Goal: Check status: Check status

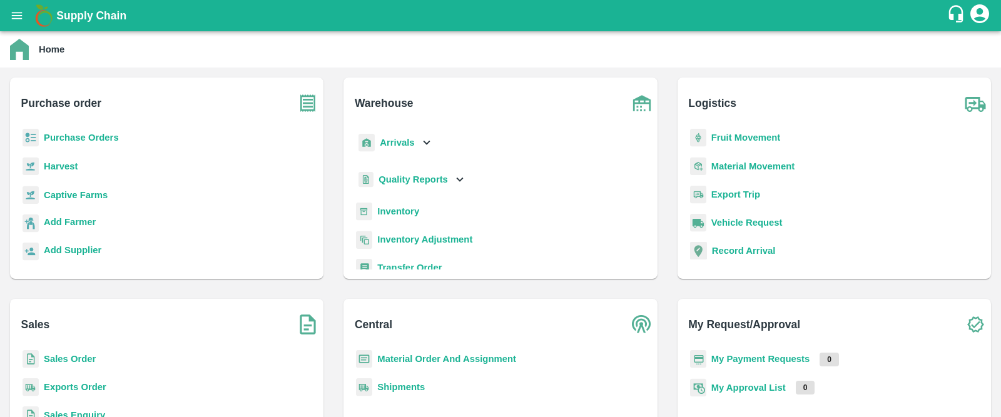
click at [107, 133] on b "Purchase Orders" at bounding box center [81, 138] width 75 height 10
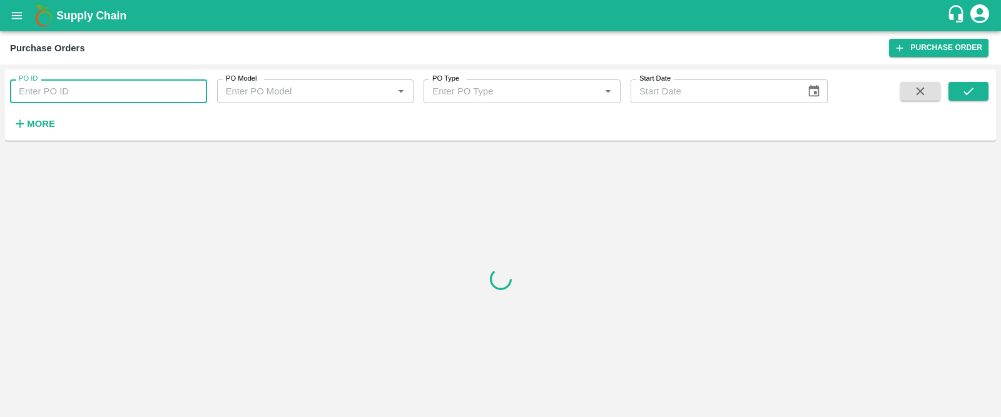
click at [143, 87] on input "PO ID" at bounding box center [108, 91] width 197 height 24
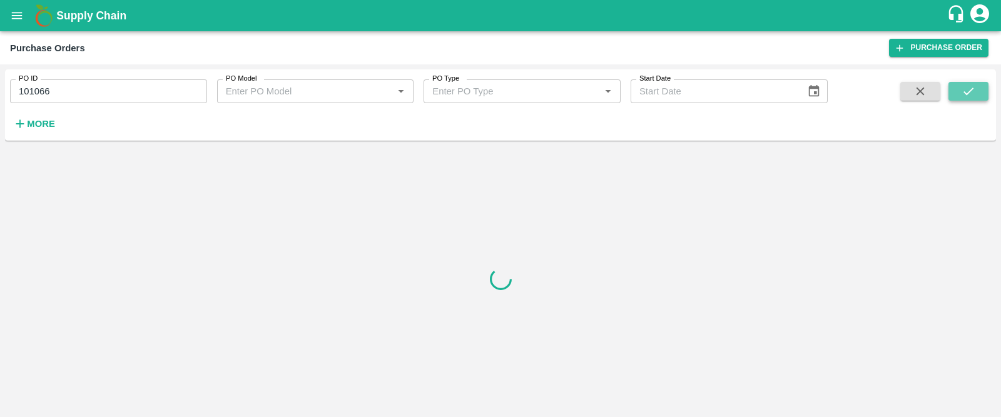
click at [961, 85] on icon "submit" at bounding box center [968, 91] width 14 height 14
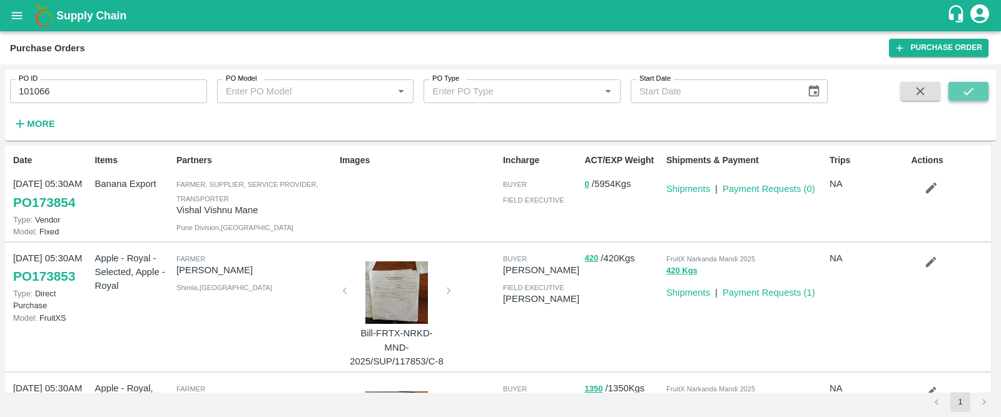
click at [963, 91] on icon "submit" at bounding box center [968, 91] width 14 height 14
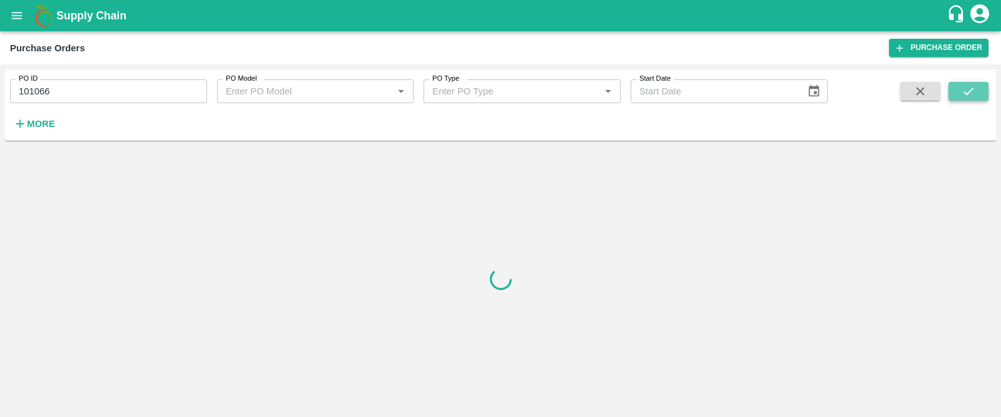
click at [977, 93] on button "submit" at bounding box center [968, 91] width 40 height 19
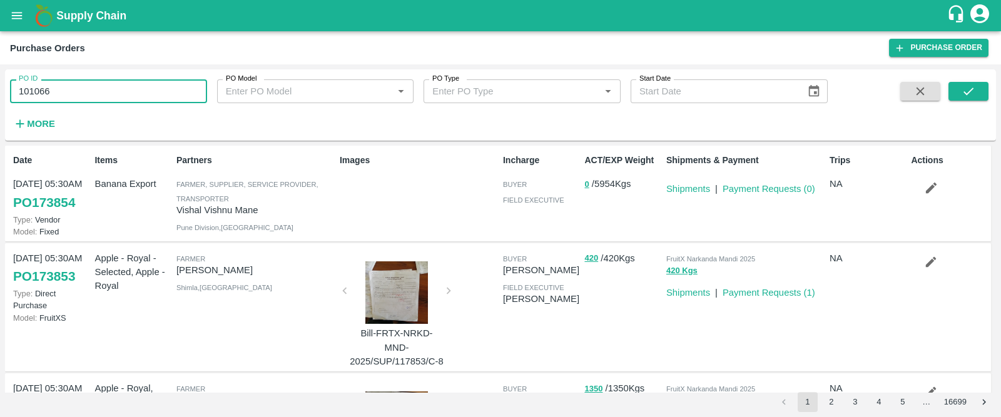
click at [105, 96] on input "101066" at bounding box center [108, 91] width 197 height 24
click at [964, 93] on icon "submit" at bounding box center [968, 92] width 10 height 8
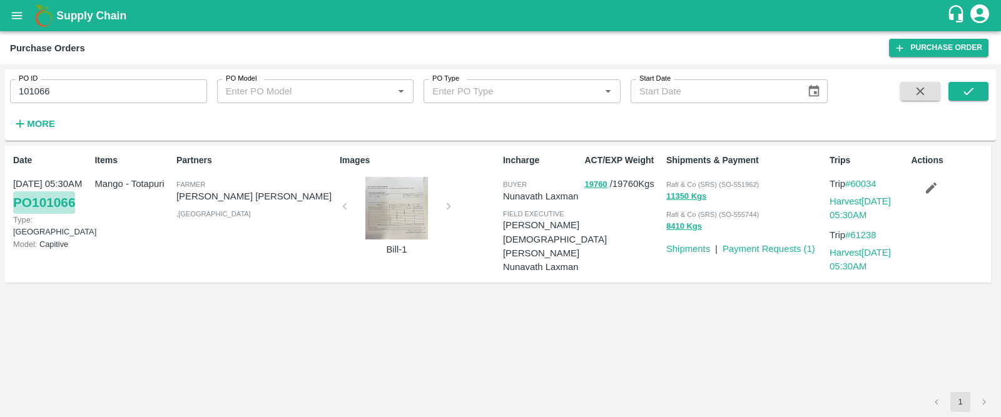
click at [44, 203] on link "PO 101066" at bounding box center [44, 202] width 62 height 23
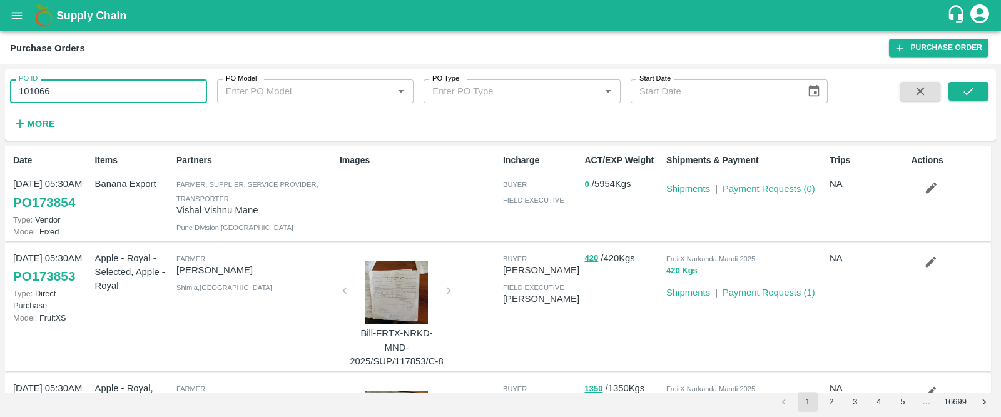
drag, startPoint x: 56, startPoint y: 88, endPoint x: 0, endPoint y: 100, distance: 57.5
click at [0, 100] on div "PO ID 101066 PO ID PO Model PO Model   * PO Type PO Type   * Start Date Start D…" at bounding box center [500, 240] width 1001 height 353
type input "99821"
click at [966, 86] on icon "submit" at bounding box center [968, 91] width 14 height 14
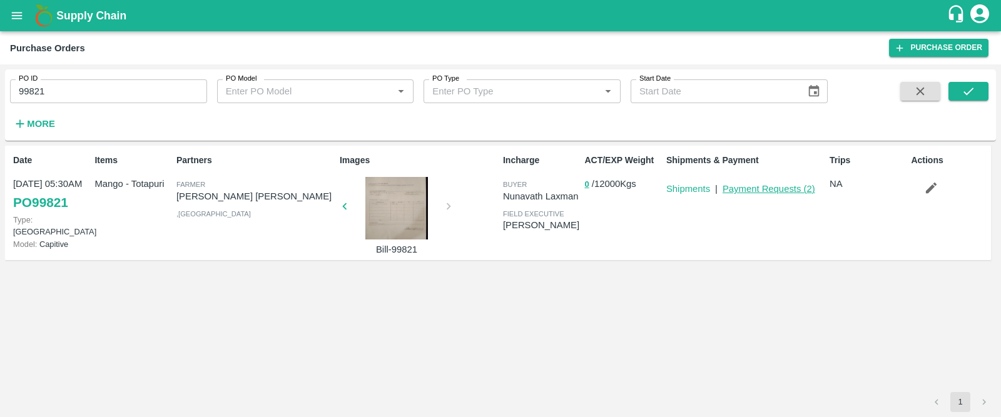
click at [774, 187] on link "Payment Requests ( 2 )" at bounding box center [768, 189] width 93 height 10
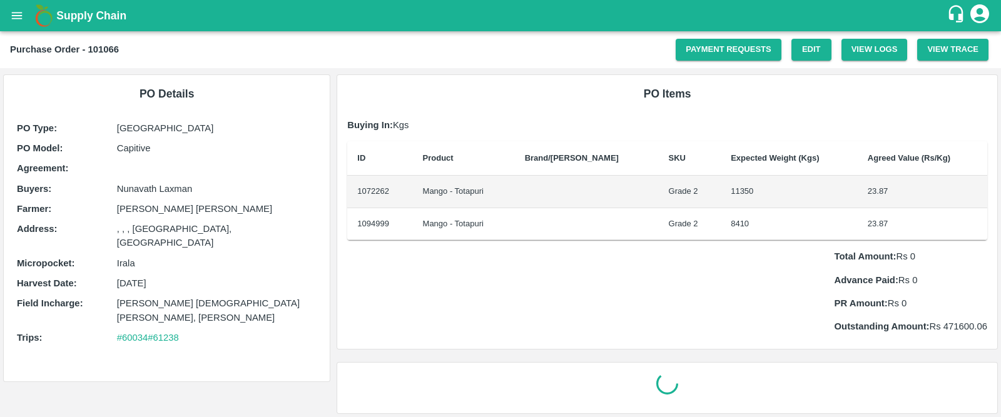
scroll to position [3, 0]
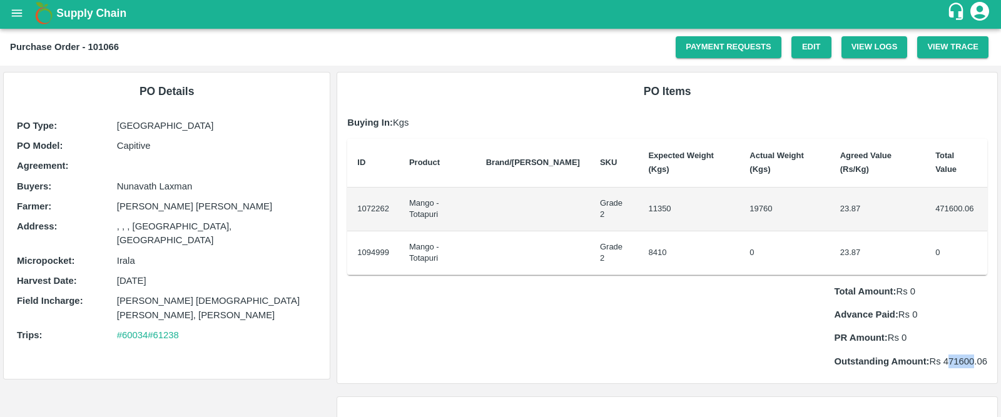
drag, startPoint x: 944, startPoint y: 323, endPoint x: 973, endPoint y: 323, distance: 28.8
click at [973, 355] on p "Outstanding Amount: Rs 471600.06" at bounding box center [910, 362] width 153 height 14
drag, startPoint x: 927, startPoint y: 187, endPoint x: 976, endPoint y: 186, distance: 49.4
click at [976, 188] on td "471600.06" at bounding box center [956, 210] width 62 height 44
copy td "471600.06"
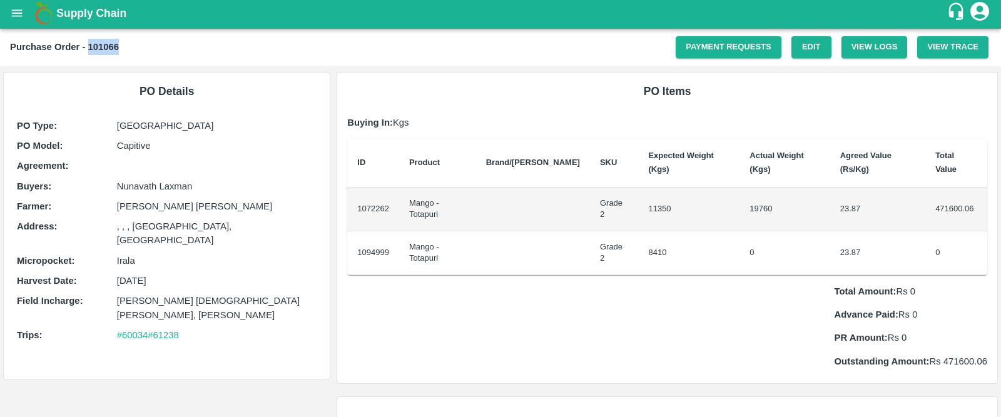
drag, startPoint x: 127, startPoint y: 45, endPoint x: 88, endPoint y: 46, distance: 39.4
click at [88, 46] on div "Purchase Order - 101066" at bounding box center [343, 47] width 666 height 16
click at [88, 46] on b "Purchase Order - 101066" at bounding box center [64, 47] width 109 height 10
drag, startPoint x: 14, startPoint y: 58, endPoint x: 128, endPoint y: 61, distance: 113.3
click at [128, 61] on div "Purchase Order - 101066 Payment Requests Edit View Logs View Trace" at bounding box center [500, 47] width 1001 height 37
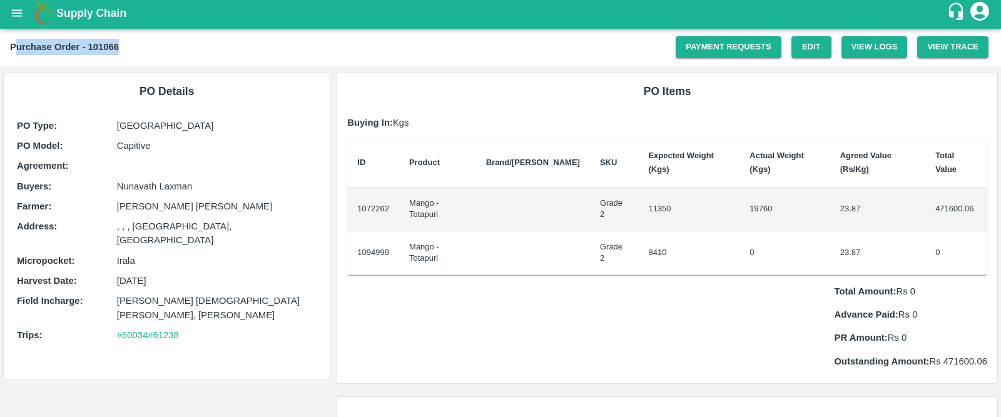
click at [128, 61] on div "Purchase Order - 101066 Payment Requests Edit View Logs View Trace" at bounding box center [500, 47] width 1001 height 37
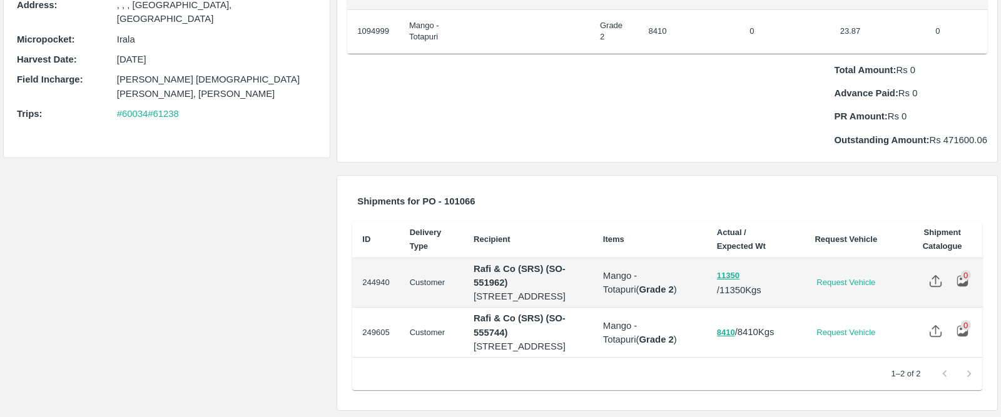
scroll to position [0, 0]
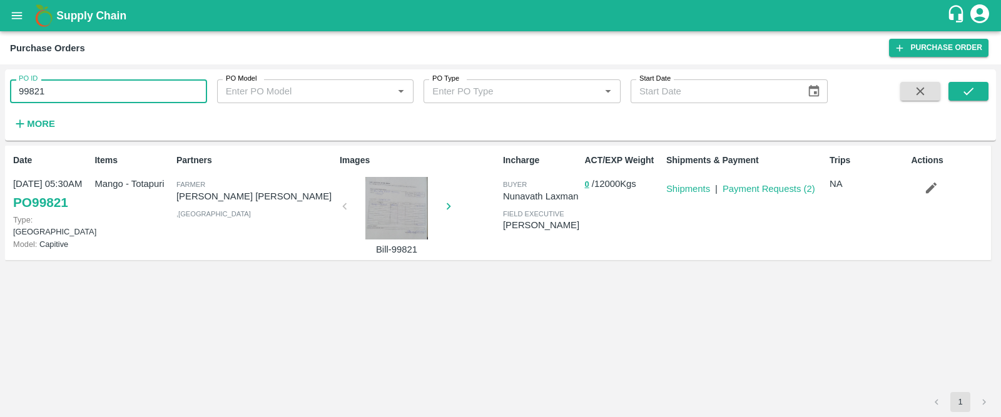
click at [59, 91] on input "99821" at bounding box center [108, 91] width 197 height 24
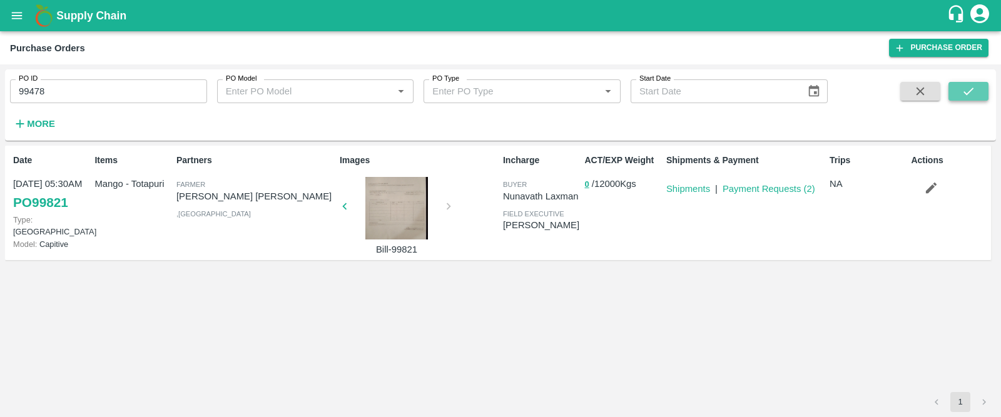
click at [955, 86] on button "submit" at bounding box center [968, 91] width 40 height 19
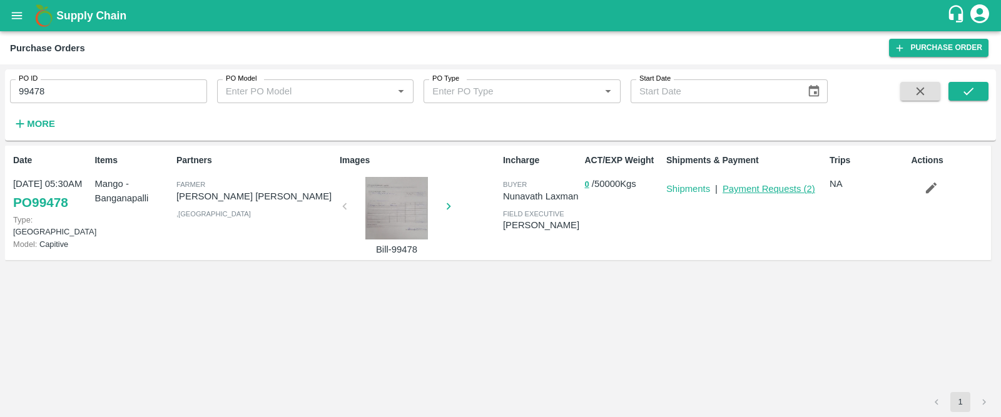
click at [731, 191] on link "Payment Requests ( 2 )" at bounding box center [768, 189] width 93 height 10
click at [81, 96] on input "99478" at bounding box center [108, 91] width 197 height 24
type input "9"
type input "152698"
click at [960, 95] on button "submit" at bounding box center [968, 91] width 40 height 19
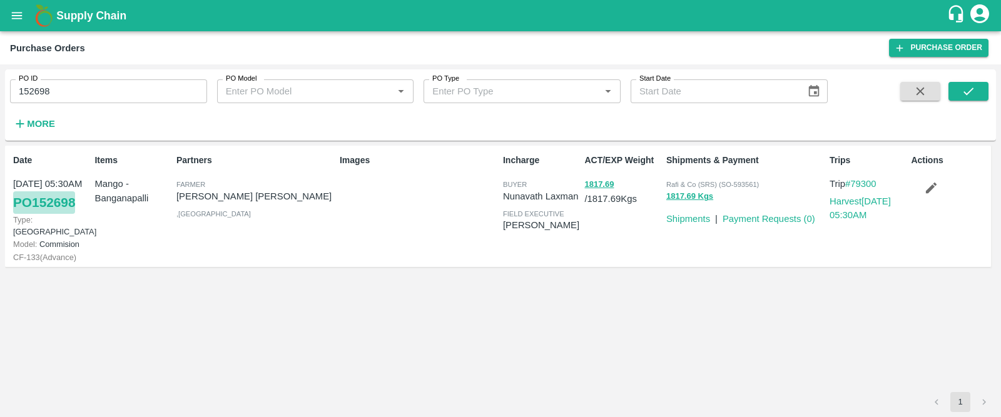
click at [59, 201] on link "PO 152698" at bounding box center [44, 202] width 62 height 23
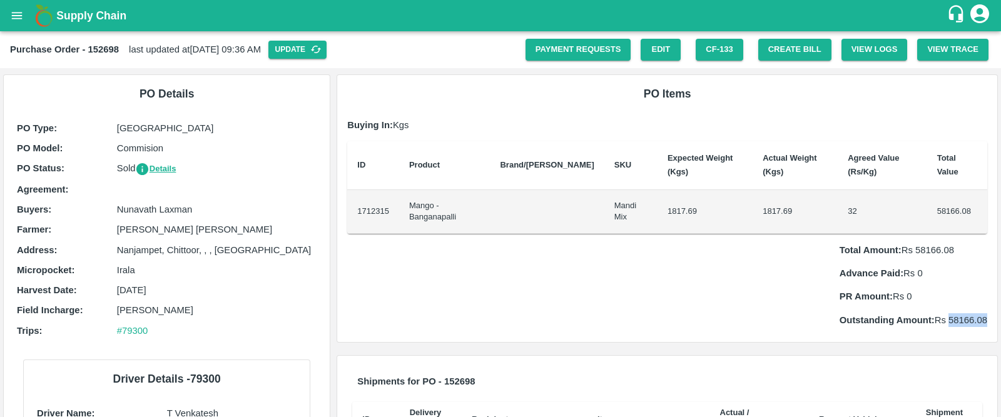
drag, startPoint x: 946, startPoint y: 319, endPoint x: 997, endPoint y: 320, distance: 51.3
click at [997, 320] on div "PO Items Buying In: Kgs ID Product Brand/[PERSON_NAME] Expected Weight (Kgs) Ac…" at bounding box center [666, 208] width 667 height 268
click at [701, 285] on div "Total Amount: Rs 58166.08 Advance Paid: Rs 0 PR Amount: Rs 0 Outstanding Amount…" at bounding box center [667, 280] width 640 height 93
